Goal: Transaction & Acquisition: Purchase product/service

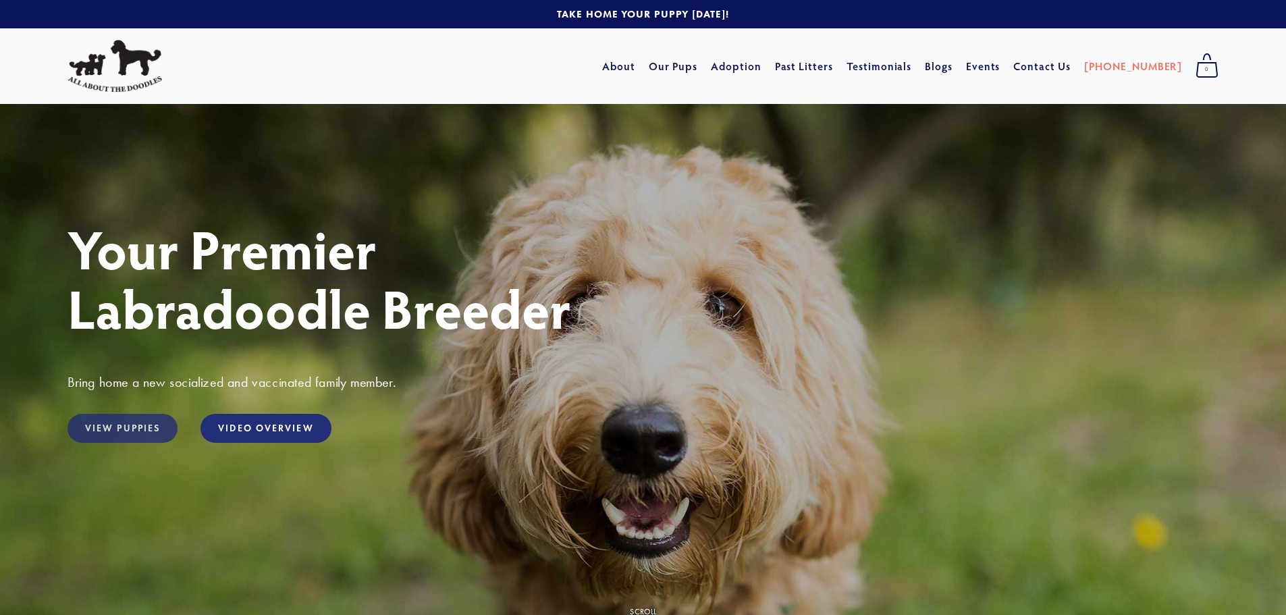
click at [136, 420] on link "View Puppies" at bounding box center [122, 428] width 110 height 29
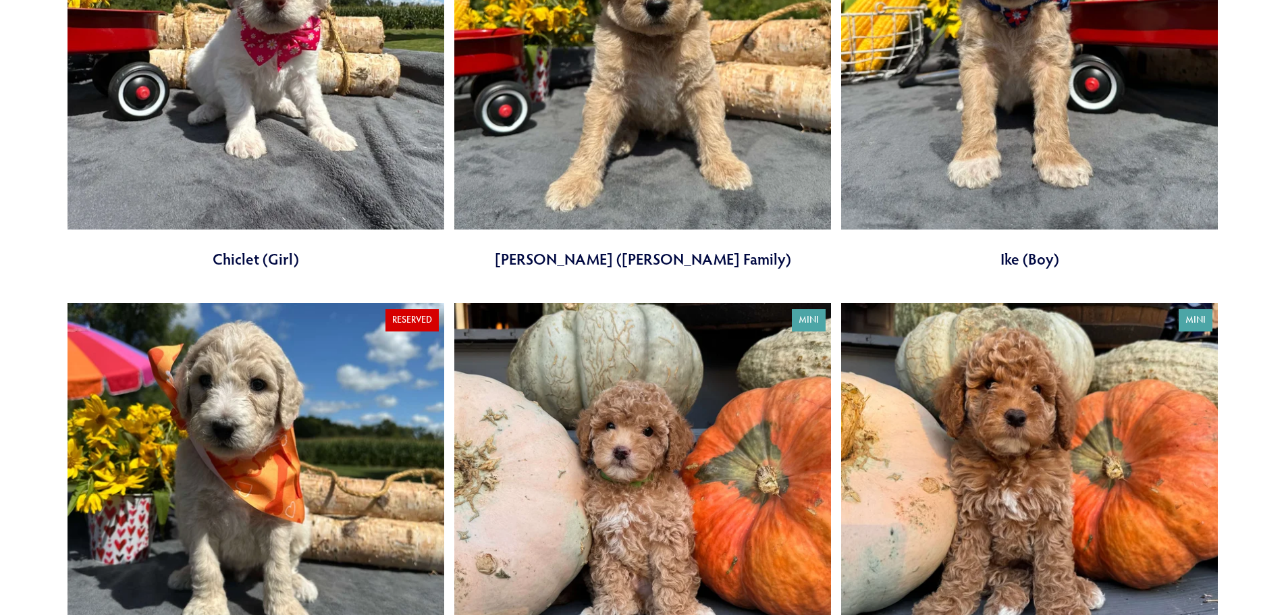
scroll to position [1552, 0]
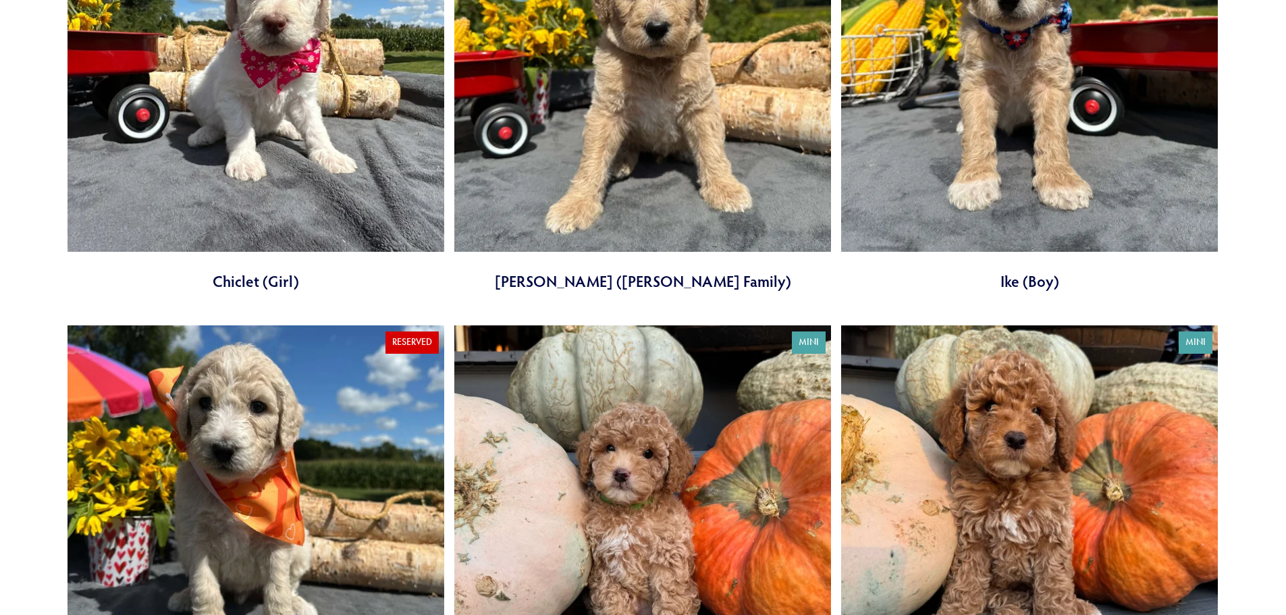
click at [1007, 428] on link at bounding box center [1029, 533] width 377 height 417
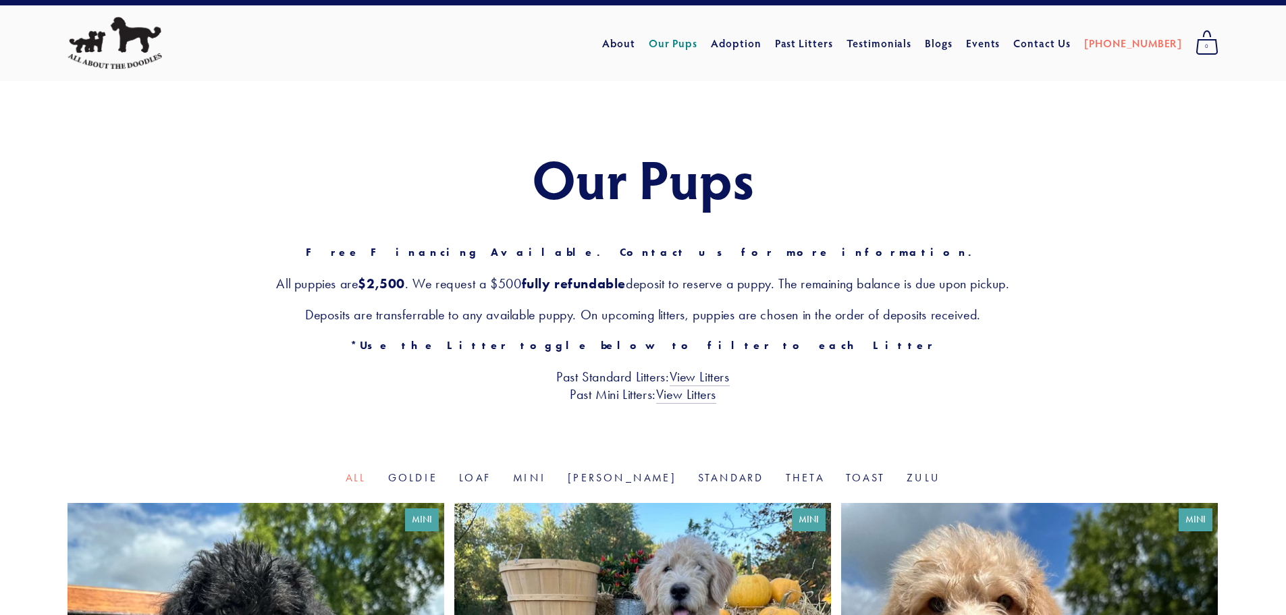
scroll to position [0, 0]
